Goal: Book appointment/travel/reservation

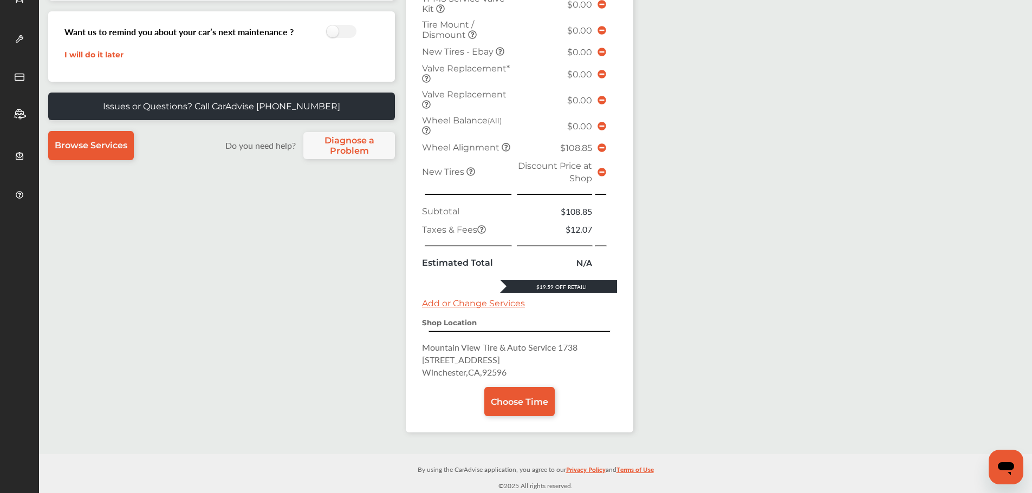
scroll to position [101, 0]
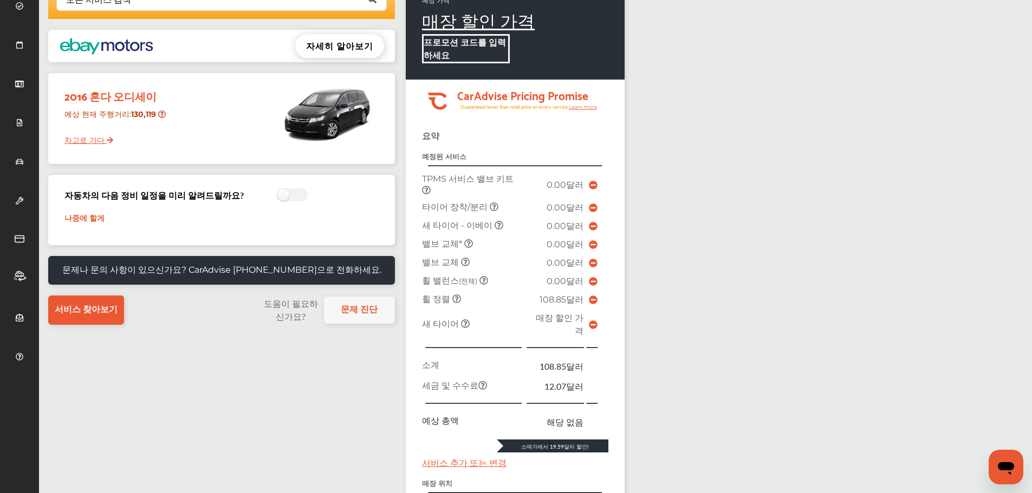
click at [93, 222] on font "나중에 할게" at bounding box center [84, 218] width 40 height 10
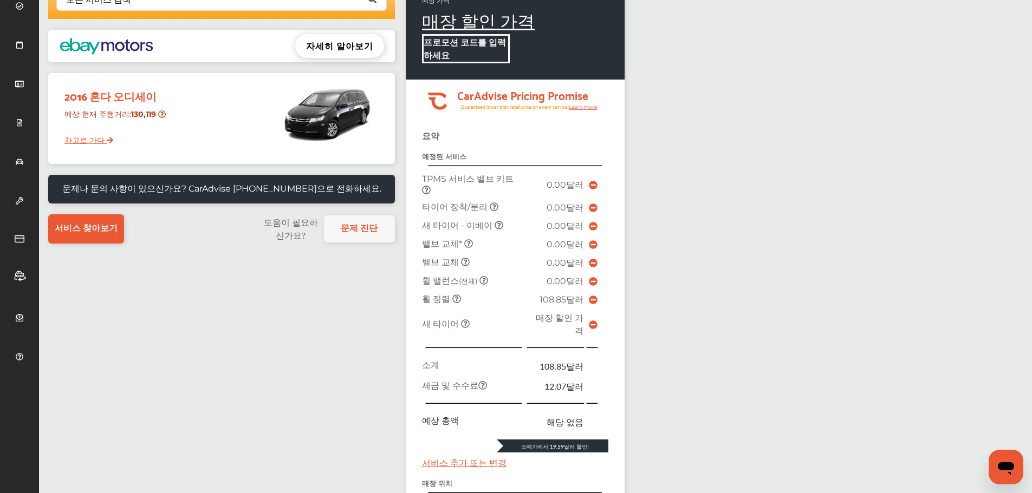
scroll to position [47, 0]
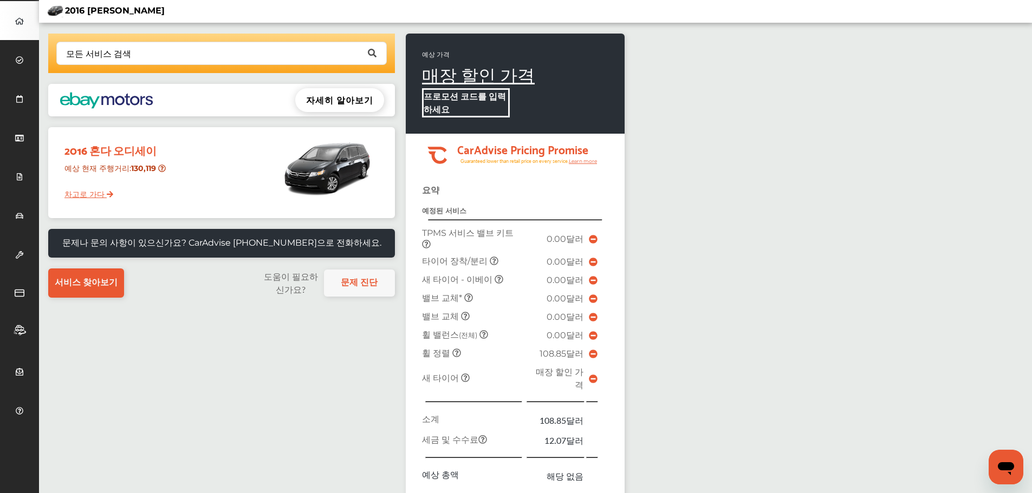
click at [589, 283] on icon at bounding box center [593, 280] width 9 height 9
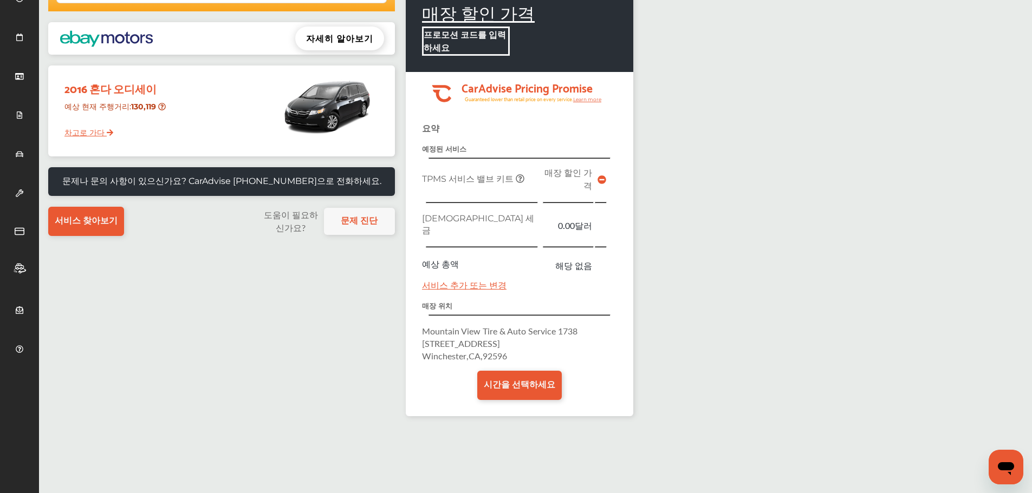
scroll to position [0, 0]
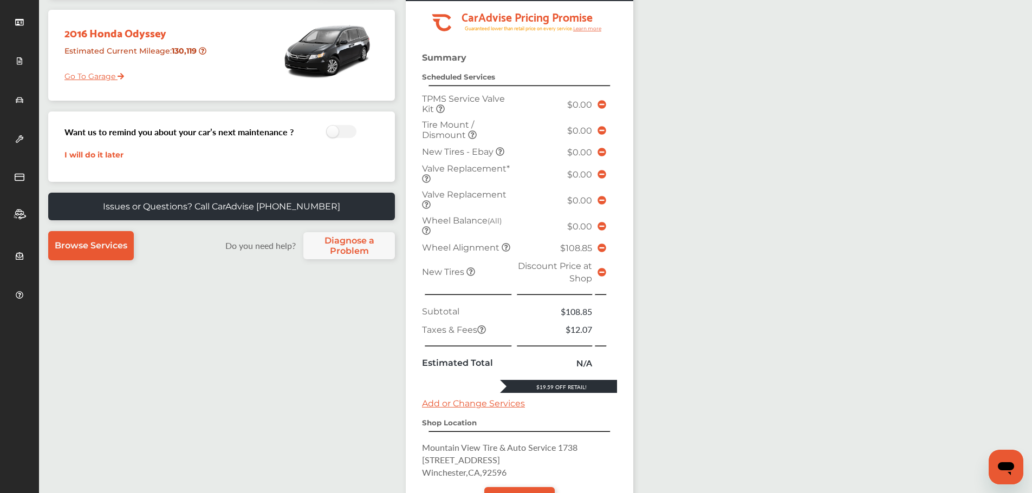
scroll to position [217, 0]
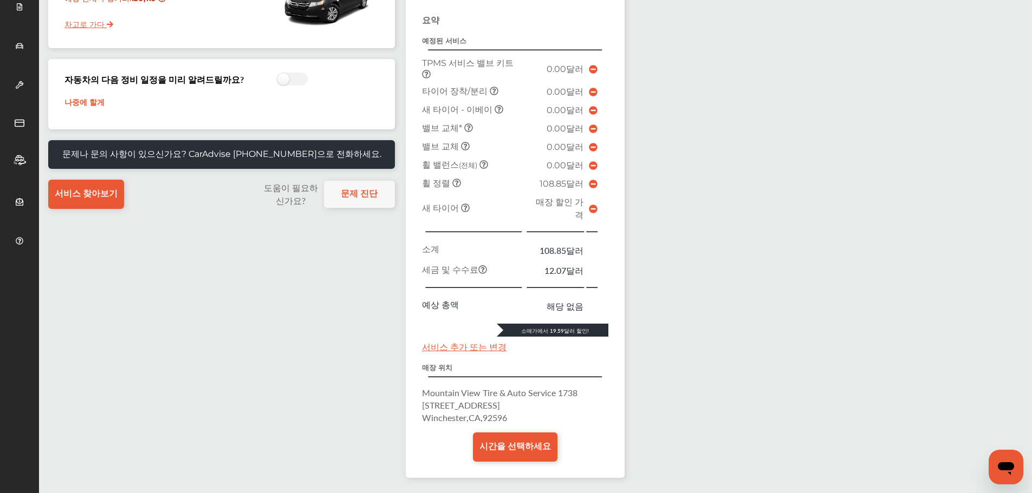
click at [589, 186] on icon at bounding box center [593, 184] width 9 height 9
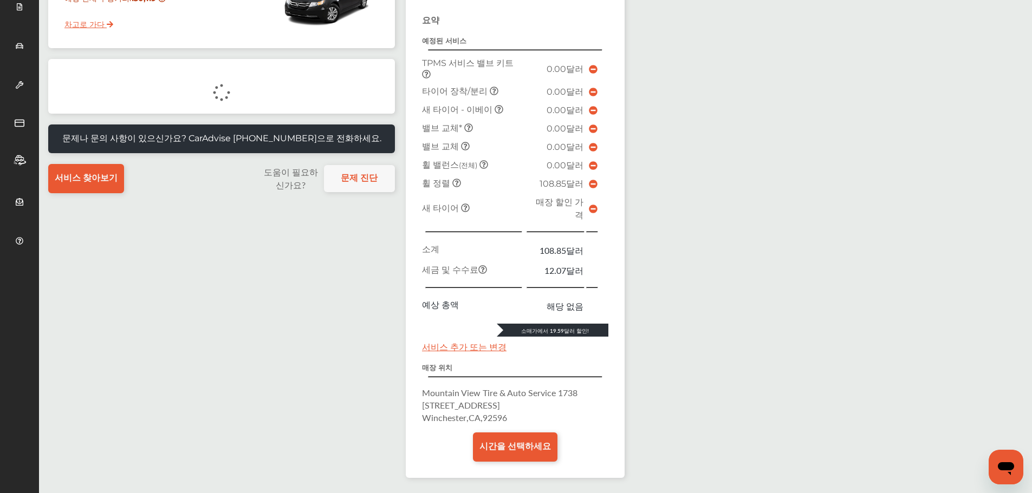
scroll to position [156, 0]
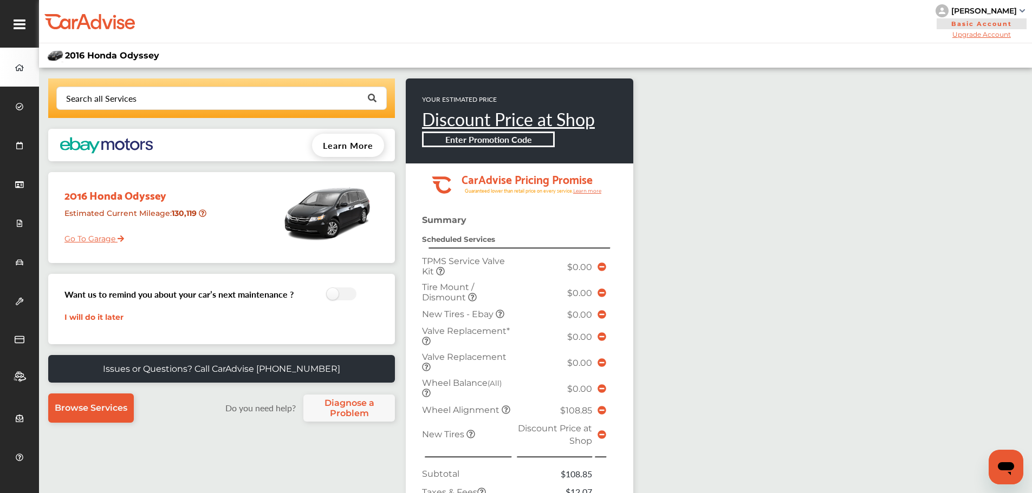
scroll to position [162, 0]
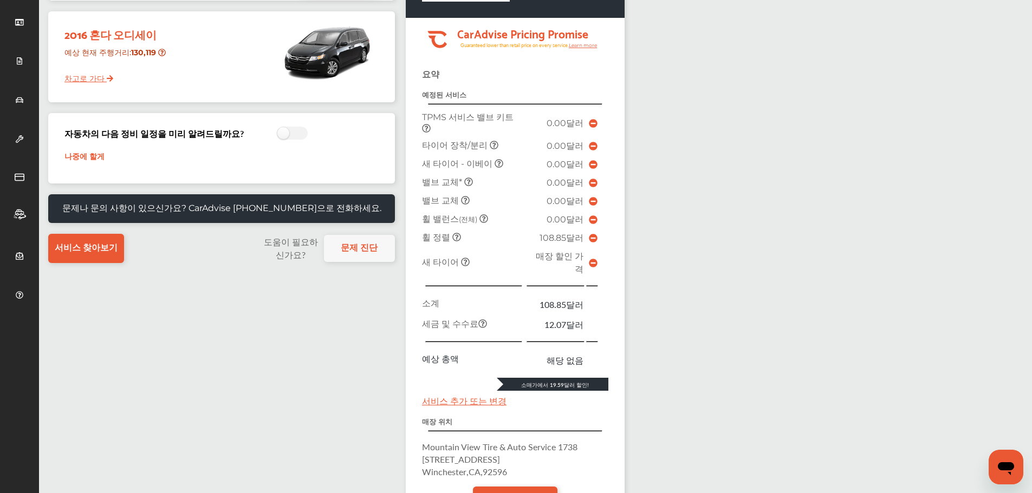
click at [589, 167] on icon at bounding box center [593, 164] width 9 height 9
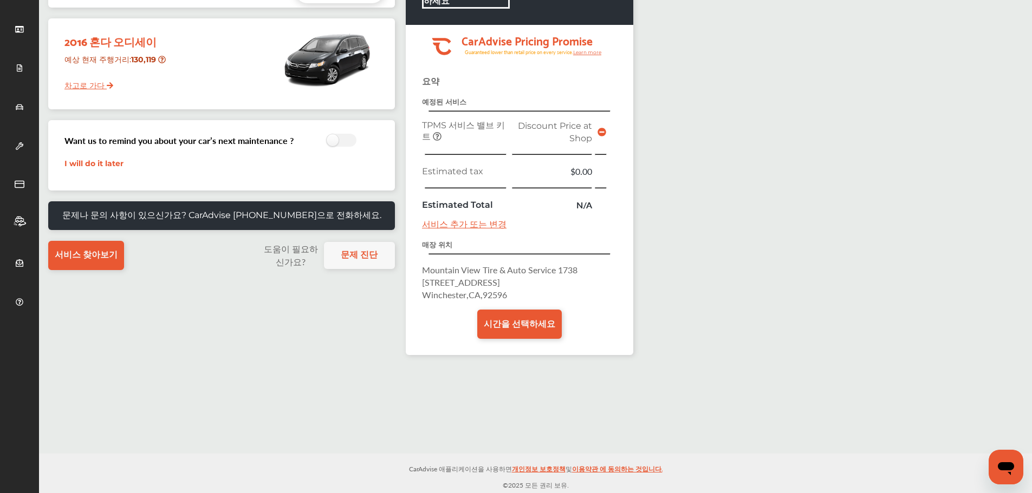
scroll to position [156, 0]
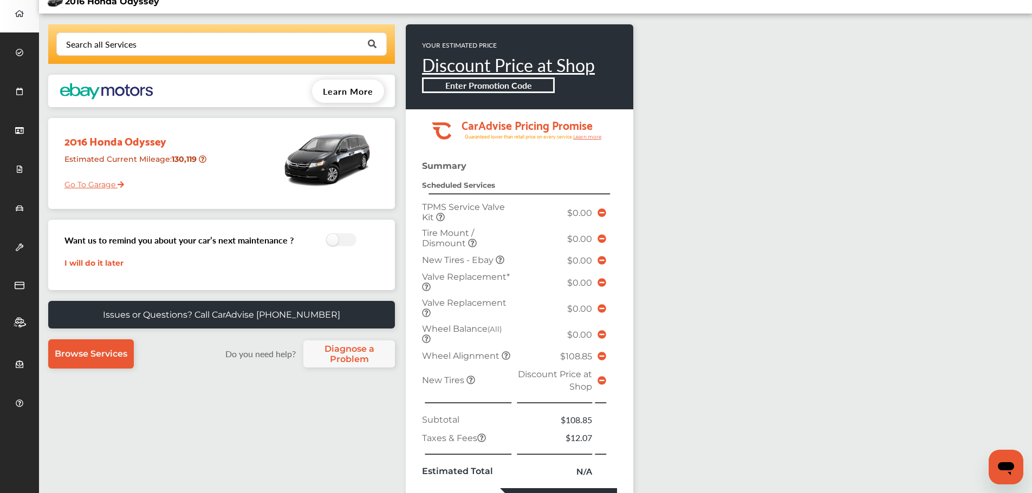
scroll to position [217, 0]
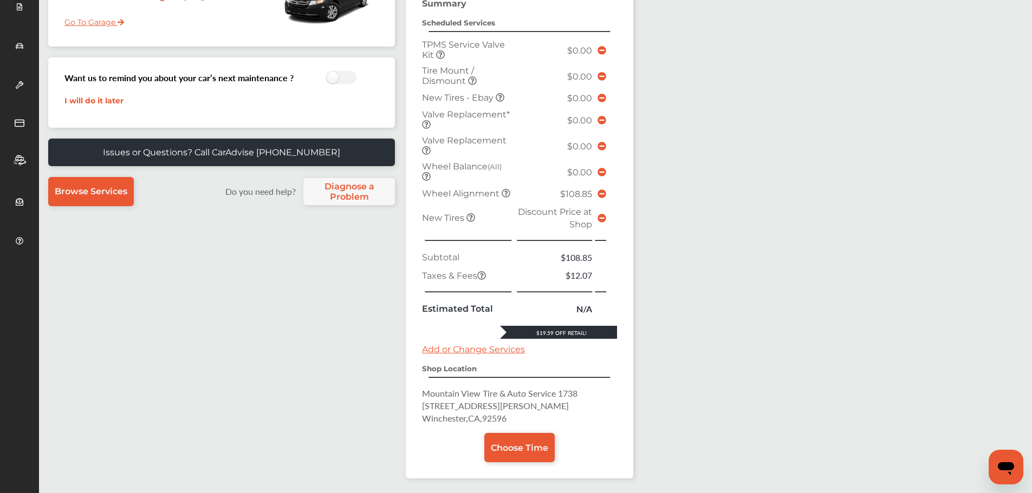
click at [449, 97] on span "New Tires - Ebay" at bounding box center [459, 98] width 74 height 10
click at [579, 97] on span "$0.00" at bounding box center [579, 98] width 25 height 10
click at [583, 100] on span "$0.00" at bounding box center [579, 98] width 25 height 10
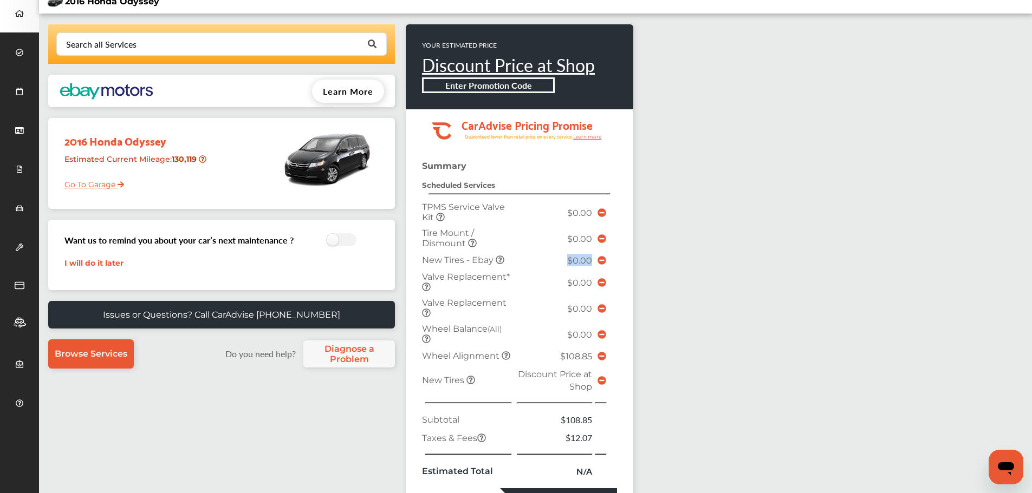
scroll to position [0, 0]
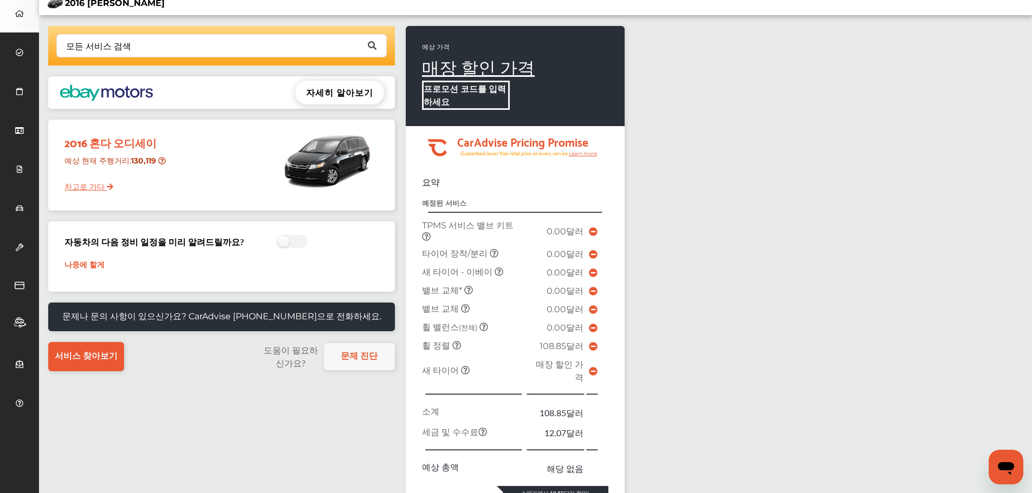
scroll to position [162, 0]
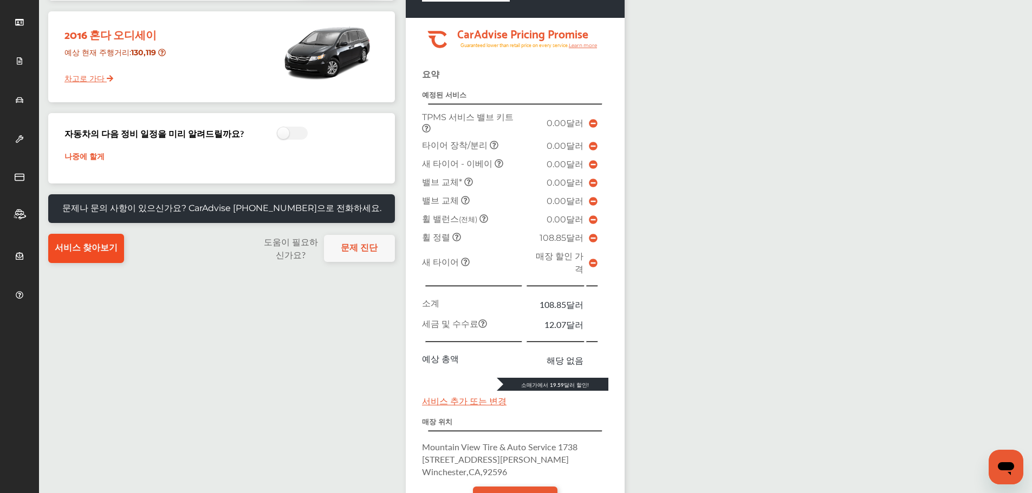
click at [94, 253] on font "서비스 찾아보기" at bounding box center [86, 248] width 63 height 10
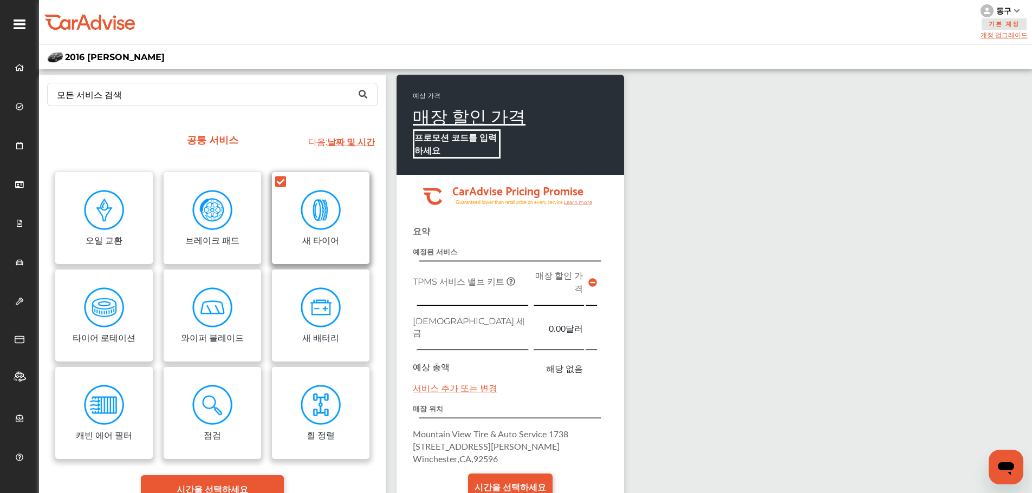
click at [338, 231] on img at bounding box center [321, 210] width 41 height 41
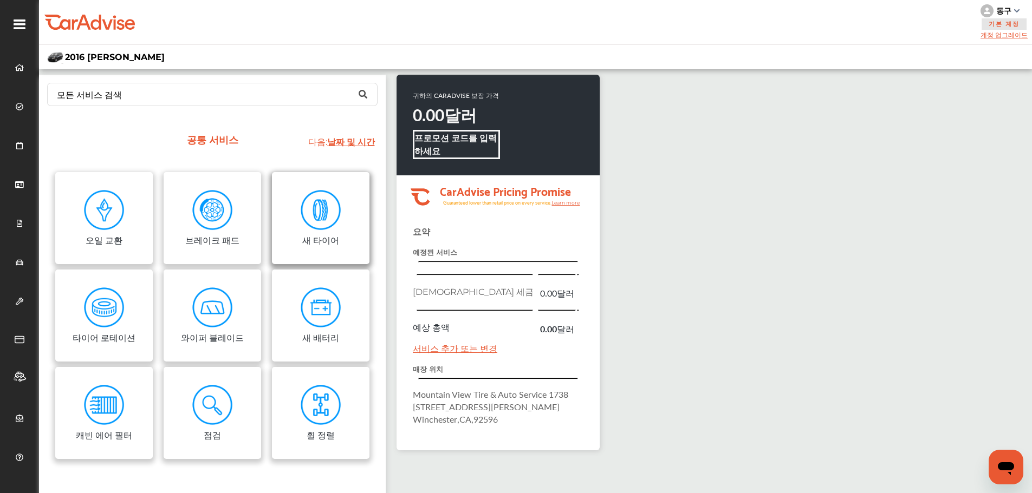
click at [335, 229] on img at bounding box center [321, 210] width 41 height 41
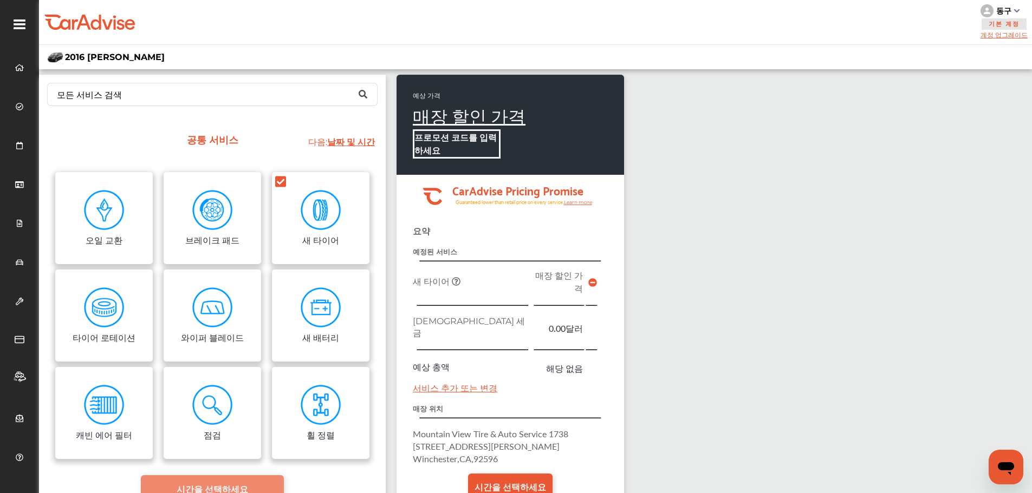
scroll to position [108, 0]
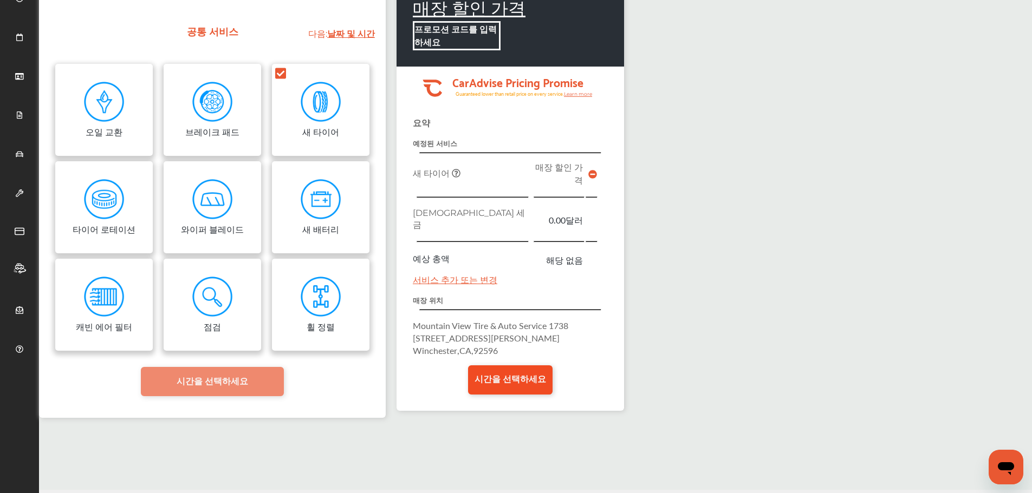
click at [500, 374] on font "시간을 선택하세요" at bounding box center [509, 379] width 71 height 10
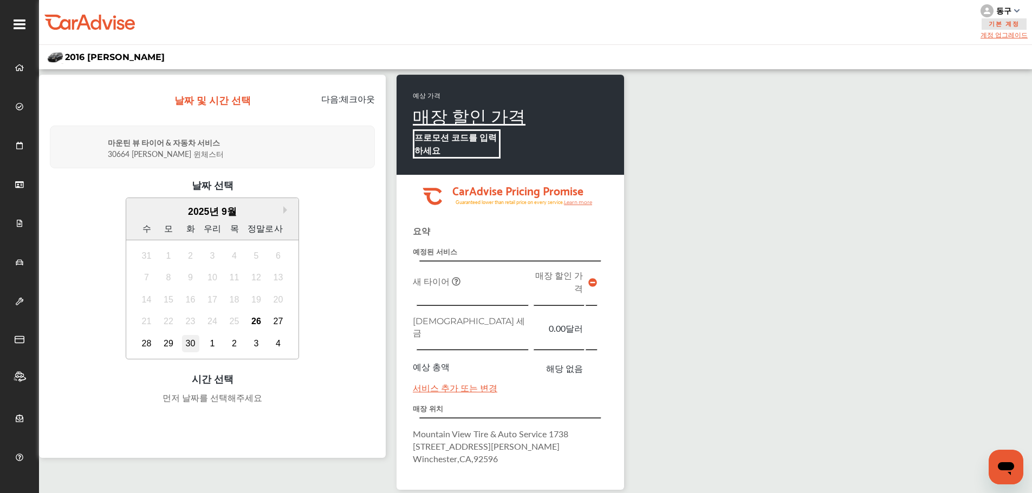
click at [191, 345] on font "30" at bounding box center [191, 343] width 10 height 9
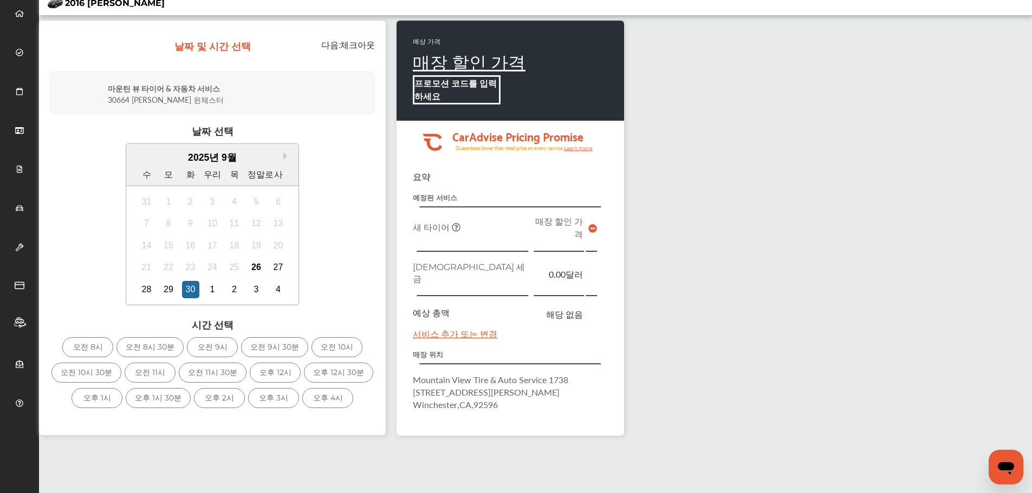
scroll to position [108, 0]
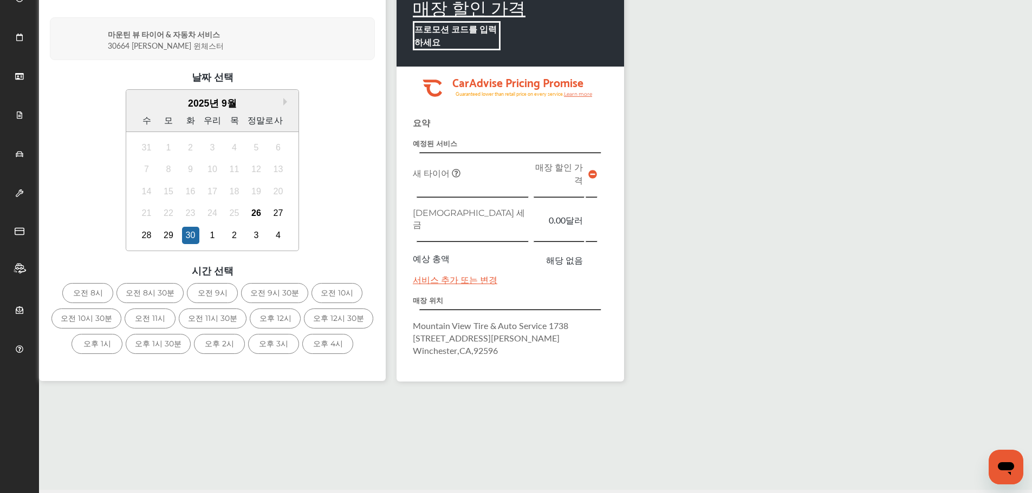
click at [214, 319] on font "오전 11시 30분" at bounding box center [212, 319] width 49 height 10
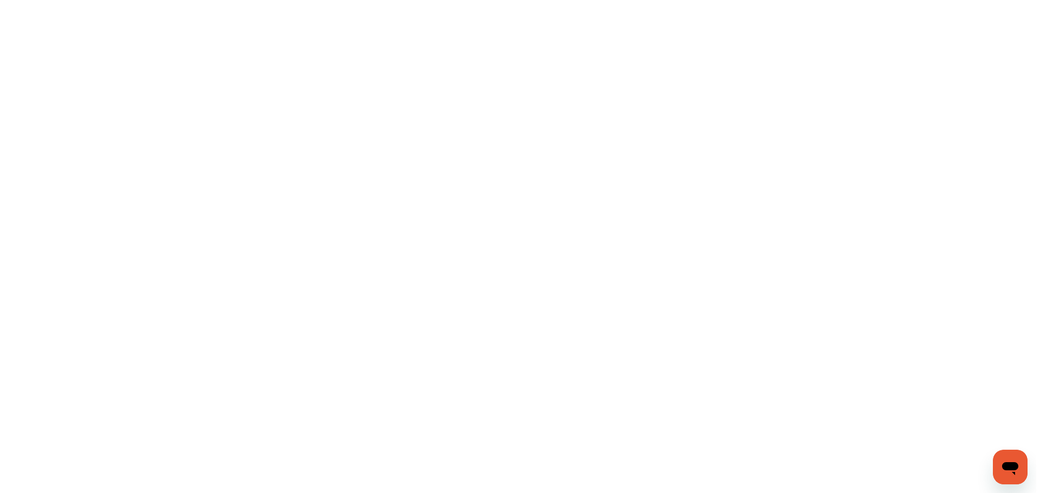
scroll to position [0, 0]
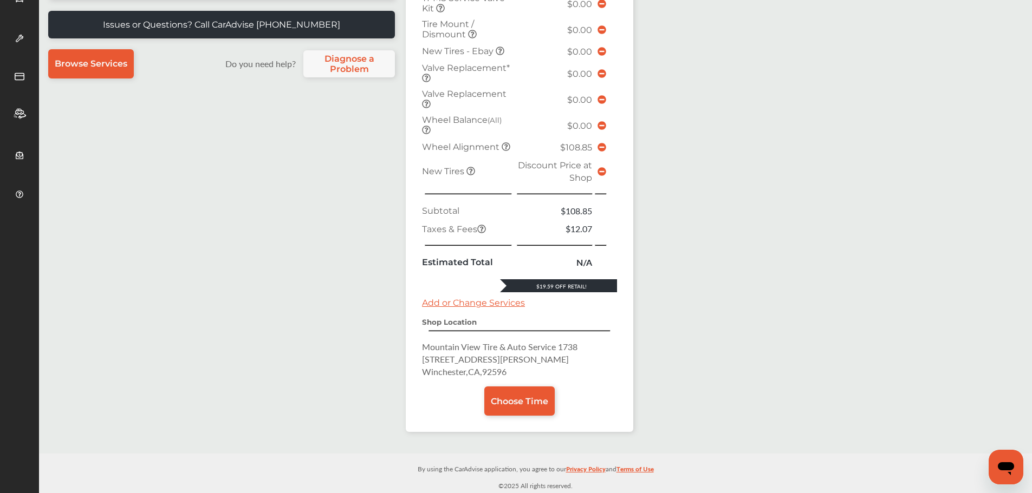
scroll to position [47, 0]
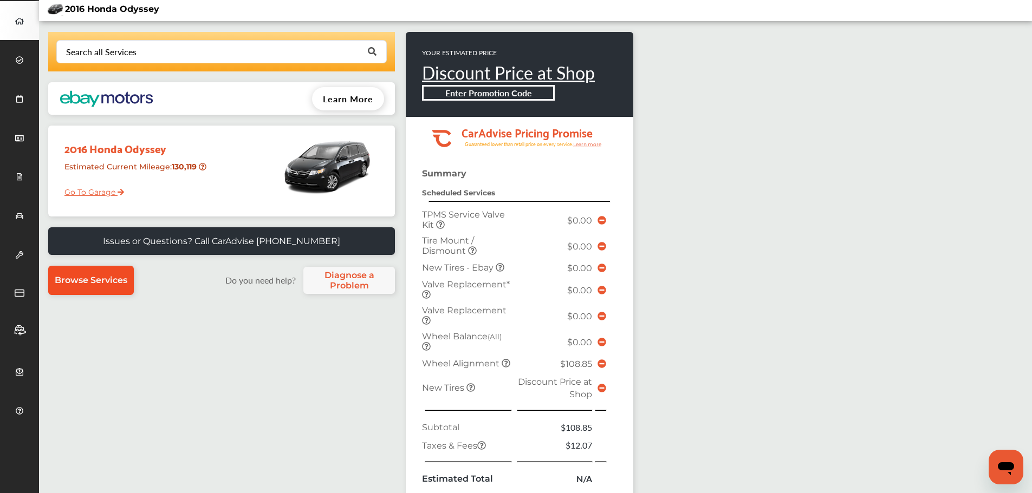
click at [83, 281] on span "Browse Services" at bounding box center [91, 280] width 73 height 10
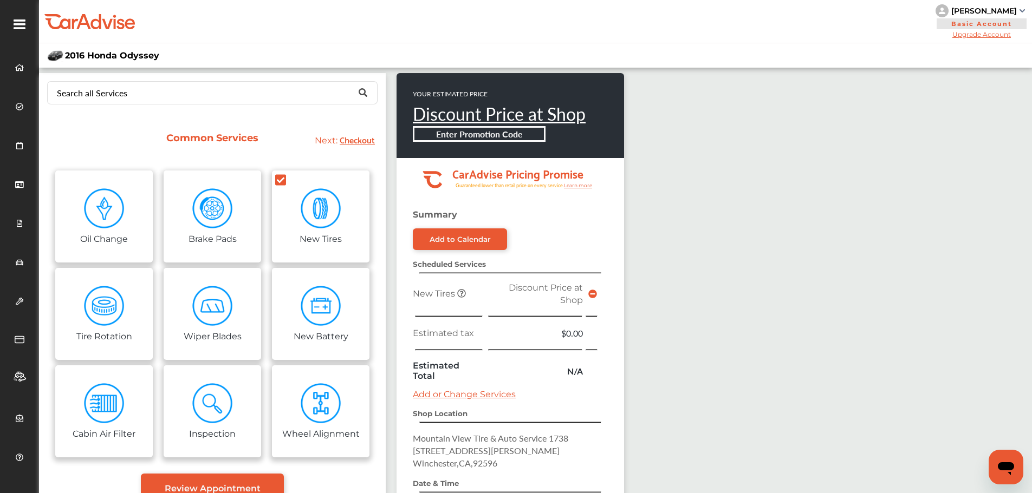
scroll to position [162, 0]
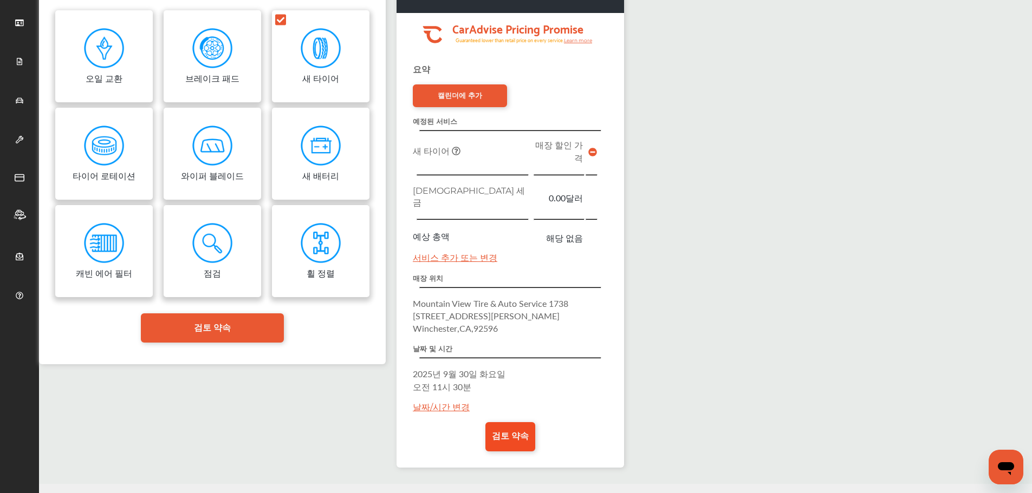
click at [504, 431] on font "검토 약속" at bounding box center [510, 436] width 37 height 10
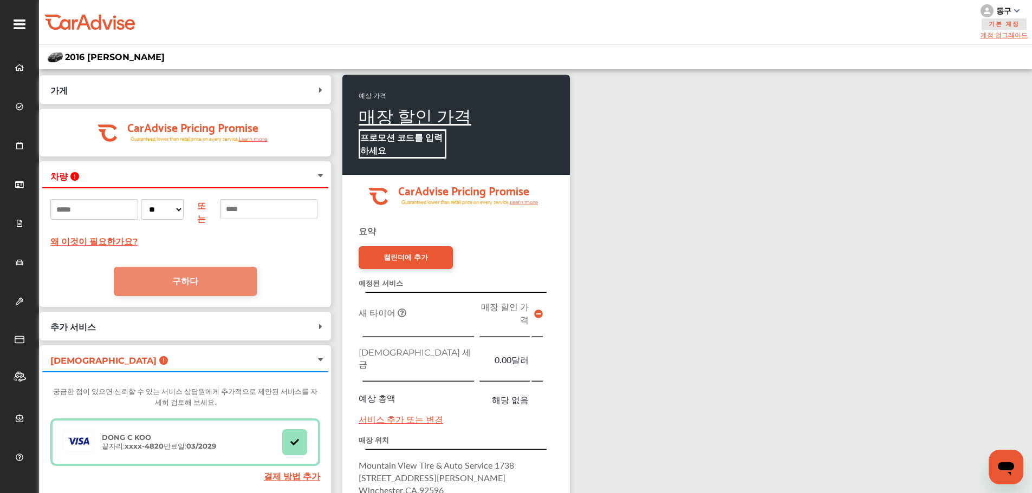
scroll to position [174, 0]
